Goal: Check status: Check status

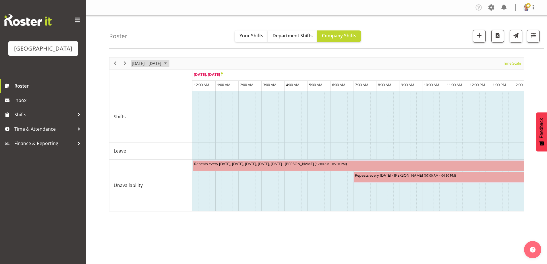
click at [169, 63] on span "September 2025" at bounding box center [165, 63] width 7 height 7
click at [183, 77] on span "previous month" at bounding box center [182, 78] width 10 height 10
click at [136, 108] on span "2" at bounding box center [137, 107] width 9 height 9
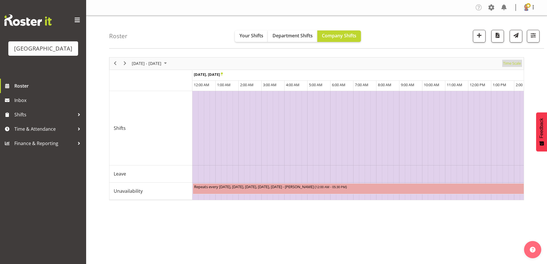
click at [513, 64] on span "Time Scale" at bounding box center [511, 63] width 19 height 7
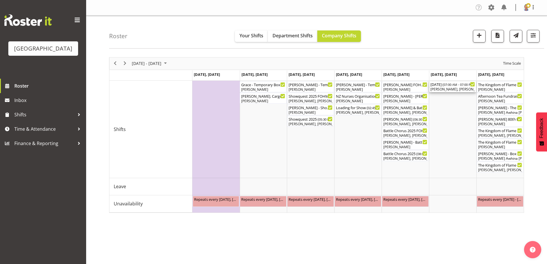
click at [443, 85] on div "[DATE] ( 07:00 AM - 07:00 PM )" at bounding box center [452, 84] width 44 height 6
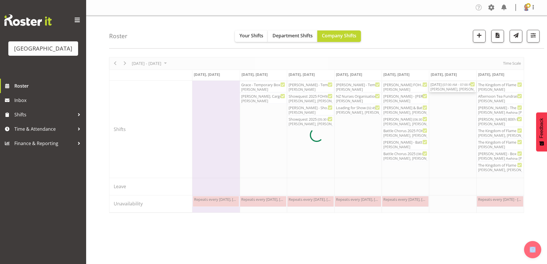
click at [443, 85] on div at bounding box center [316, 135] width 415 height 156
